Goal: Information Seeking & Learning: Understand process/instructions

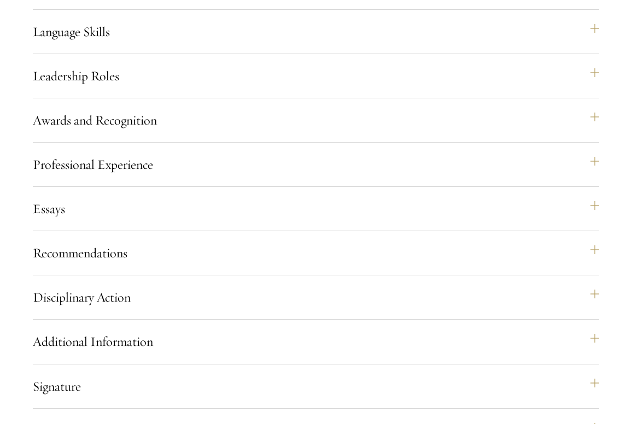
scroll to position [1523, 0]
click at [90, 354] on button "Additional Information" at bounding box center [316, 341] width 566 height 26
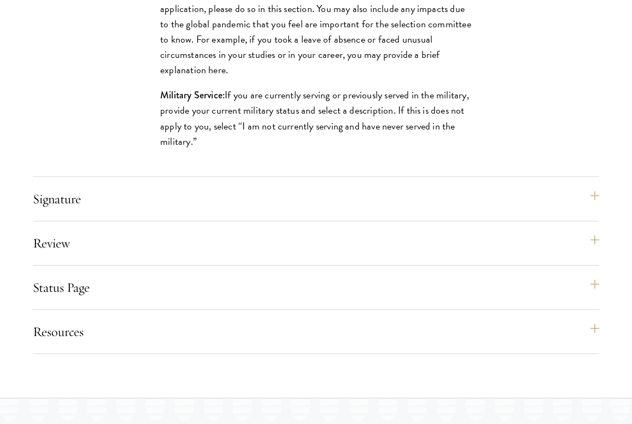
scroll to position [1607, 0]
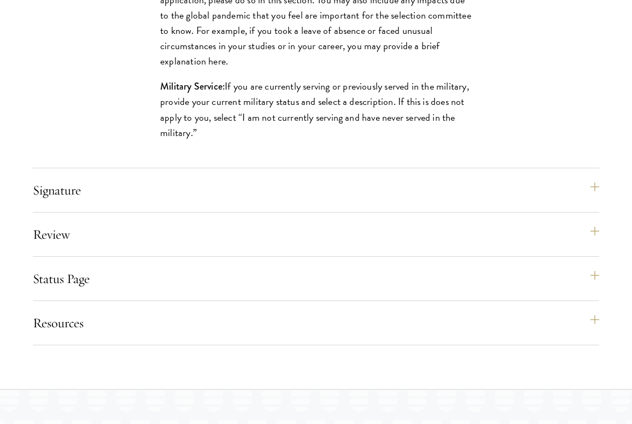
drag, startPoint x: 258, startPoint y: 16, endPoint x: 255, endPoint y: 93, distance: 76.6
click at [255, 69] on p "Clarification Comment: If you wish to clarify any information provided in the a…" at bounding box center [316, 23] width 312 height 92
copy p "If you wish to clarify any information provided in the application, please do s…"
click at [119, 142] on div "Interviews: : In-person interviews will take place on October 2 8 , October 29 …" at bounding box center [316, 21] width 566 height 294
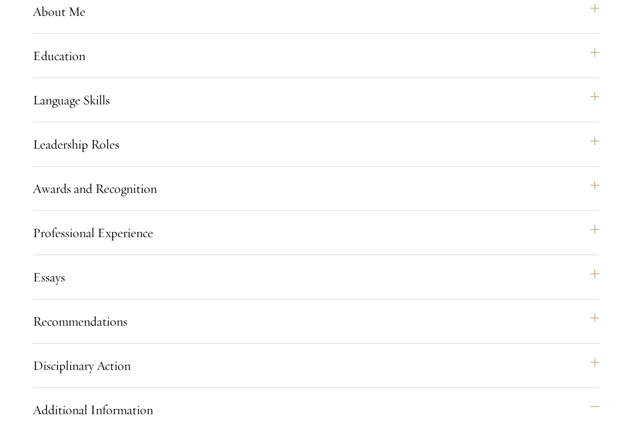
scroll to position [1249, 0]
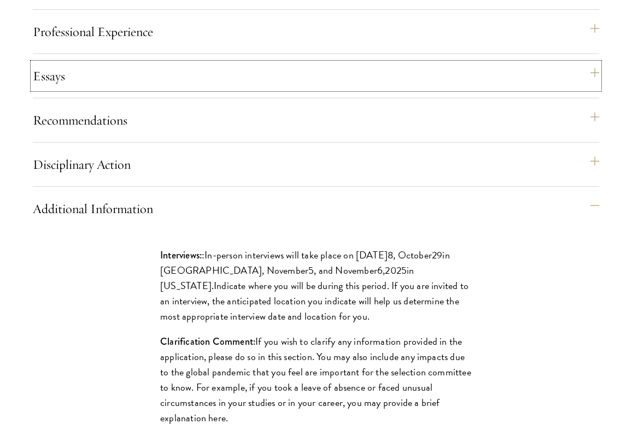
click at [93, 89] on button "Essays" at bounding box center [316, 76] width 566 height 26
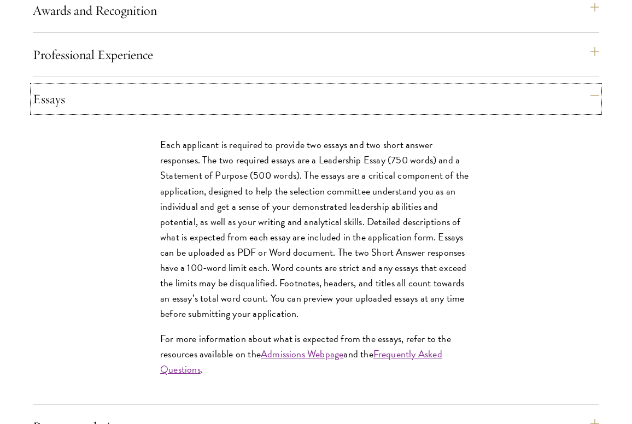
scroll to position [1282, 0]
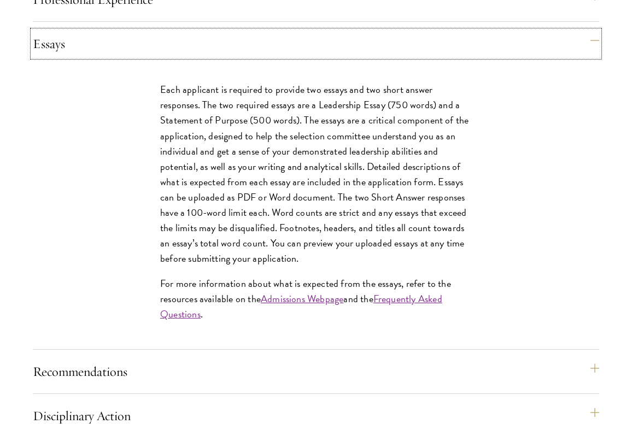
click at [319, 57] on button "Essays" at bounding box center [316, 44] width 566 height 26
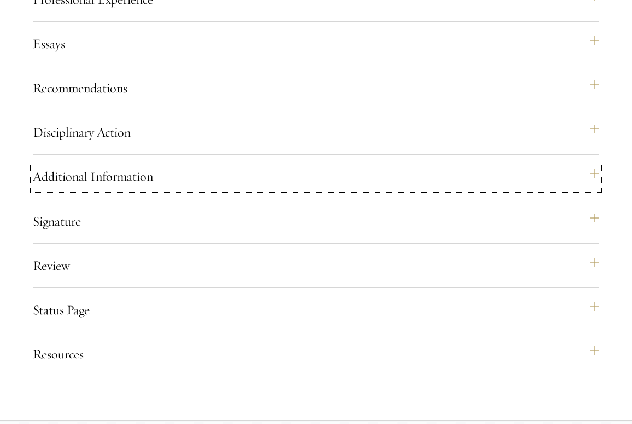
click at [114, 190] on button "Additional Information" at bounding box center [316, 176] width 566 height 26
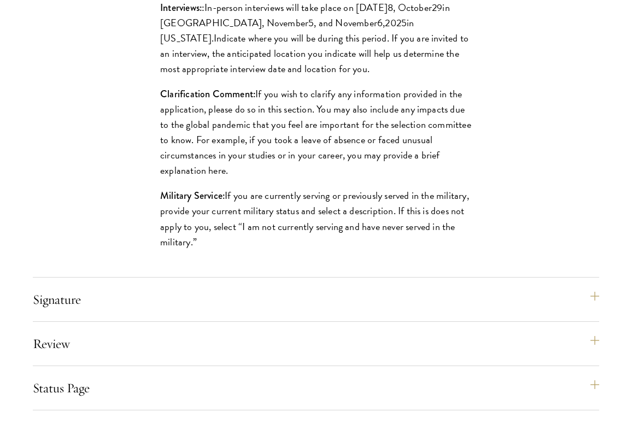
scroll to position [1499, 0]
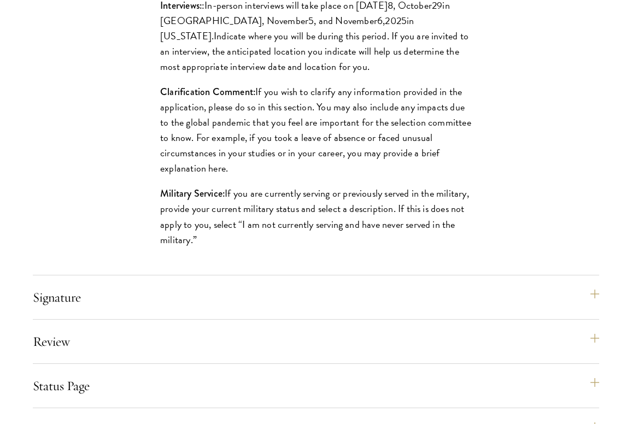
click at [116, 75] on div "Interviews: : In-person interviews will take place on October 2 8 , October 29 …" at bounding box center [316, 128] width 566 height 294
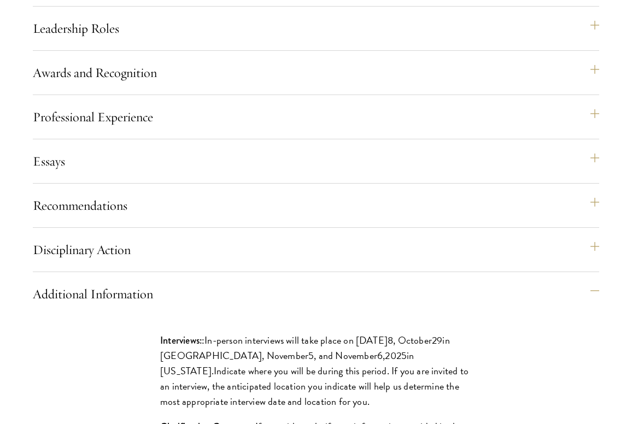
scroll to position [1195, 0]
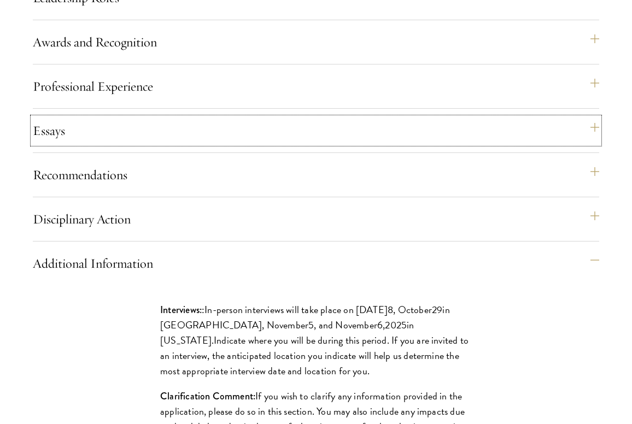
click at [176, 144] on button "Essays" at bounding box center [316, 131] width 566 height 26
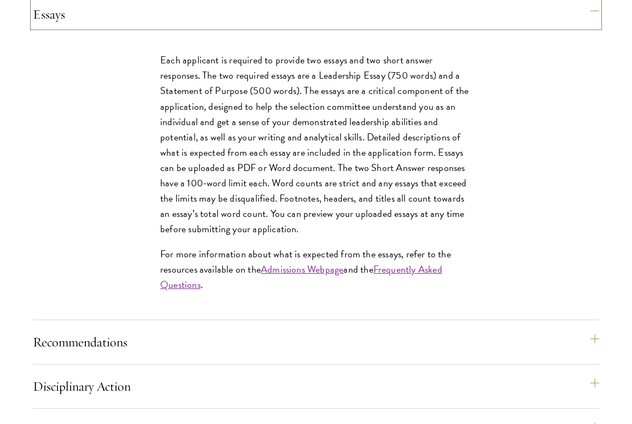
scroll to position [1315, 0]
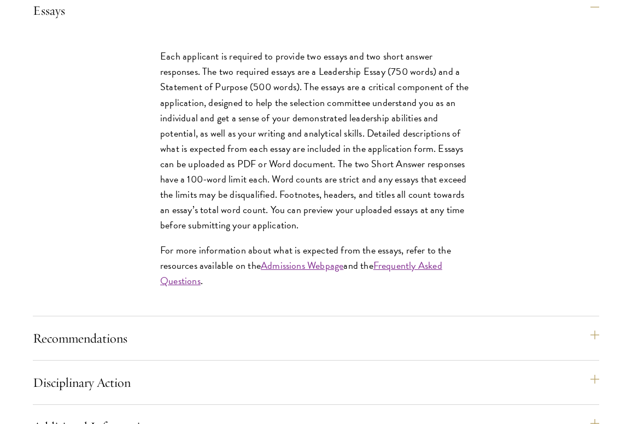
click at [300, 223] on p "Each applicant is required to provide two essays and two short answer responses…" at bounding box center [316, 141] width 312 height 184
copy p "Footnotes"
click at [304, 188] on p "Each applicant is required to provide two essays and two short answer responses…" at bounding box center [316, 141] width 312 height 184
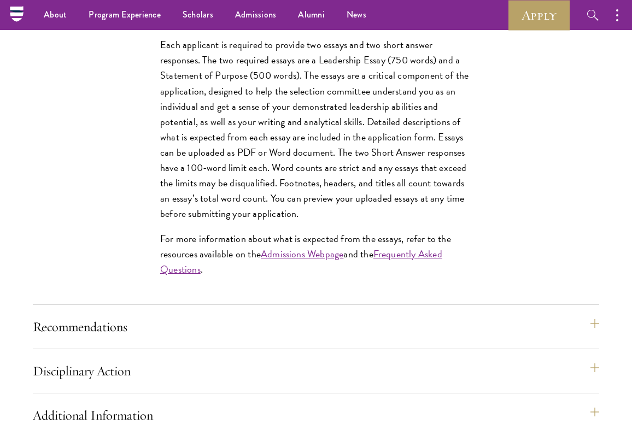
scroll to position [1321, 0]
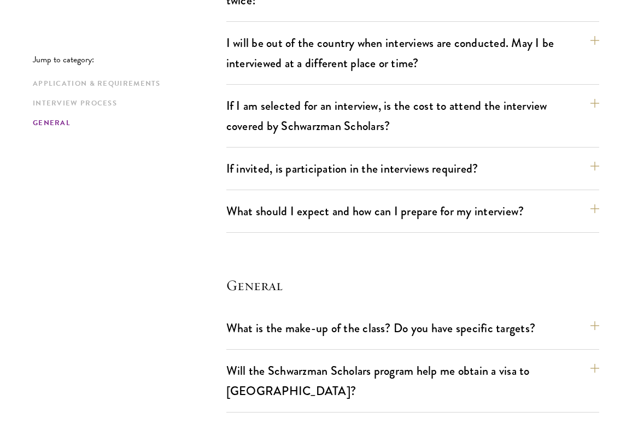
scroll to position [585, 0]
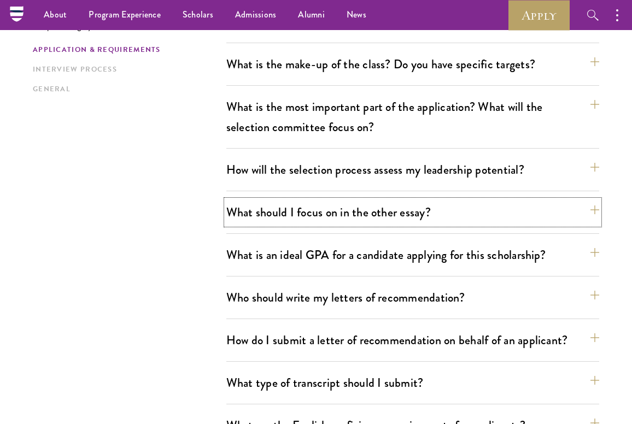
click at [325, 218] on button "What should I focus on in the other essay?" at bounding box center [412, 212] width 373 height 25
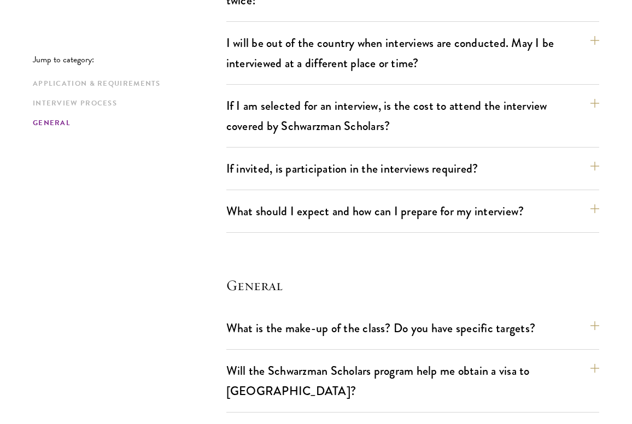
scroll to position [564, 0]
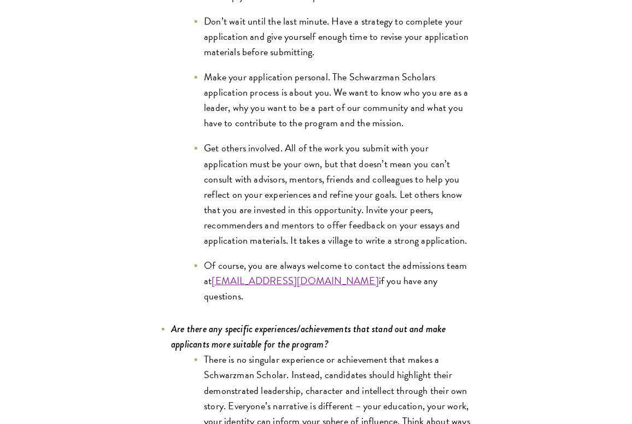
scroll to position [927, 0]
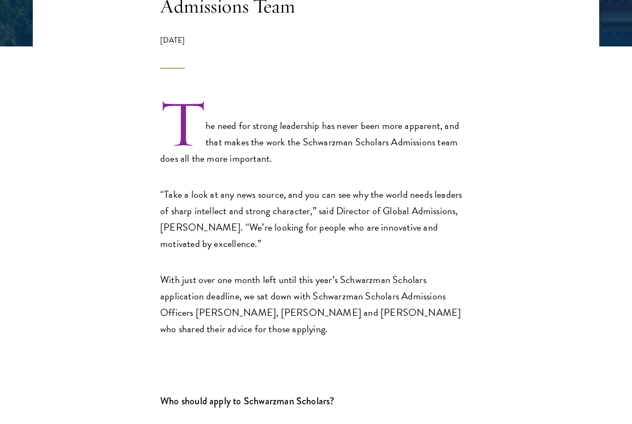
scroll to position [873, 0]
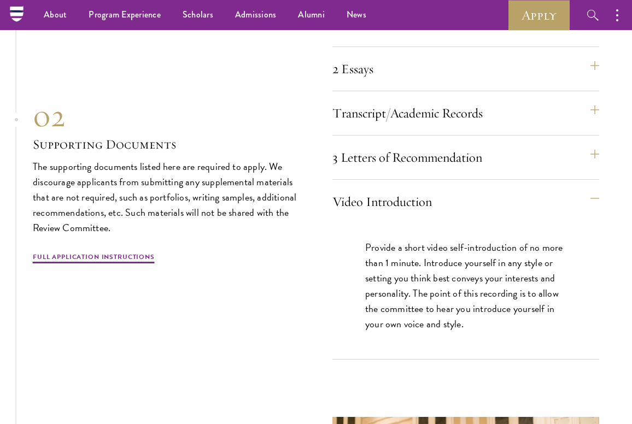
scroll to position [3463, 0]
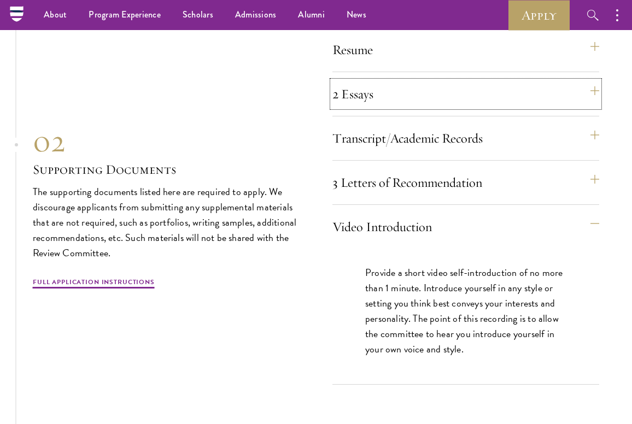
click at [383, 107] on button "2 Essays" at bounding box center [465, 94] width 267 height 26
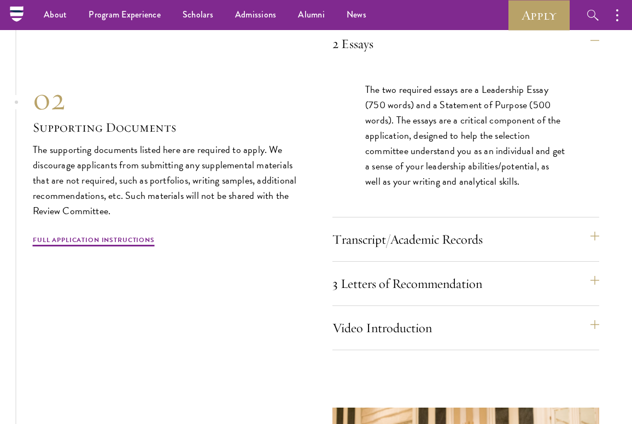
scroll to position [3513, 0]
click at [328, 149] on div "Resume A current version of your resume or CV (maximum 2 pages). 2 Essays The t…" at bounding box center [316, 164] width 566 height 373
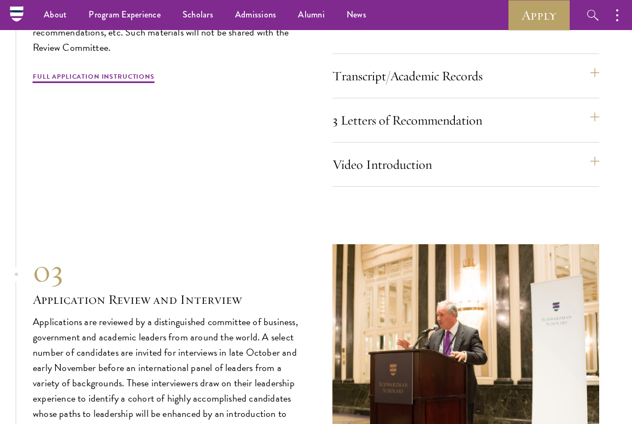
scroll to position [3461, 0]
